Goal: Information Seeking & Learning: Learn about a topic

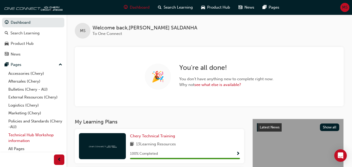
click at [52, 133] on link "Technical Hub Workshop information" at bounding box center [35, 138] width 58 height 14
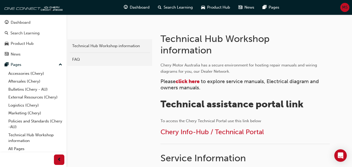
scroll to position [94, 0]
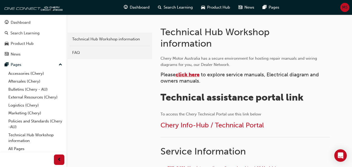
click at [186, 74] on span "click here" at bounding box center [187, 75] width 24 height 6
